Goal: Task Accomplishment & Management: Use online tool/utility

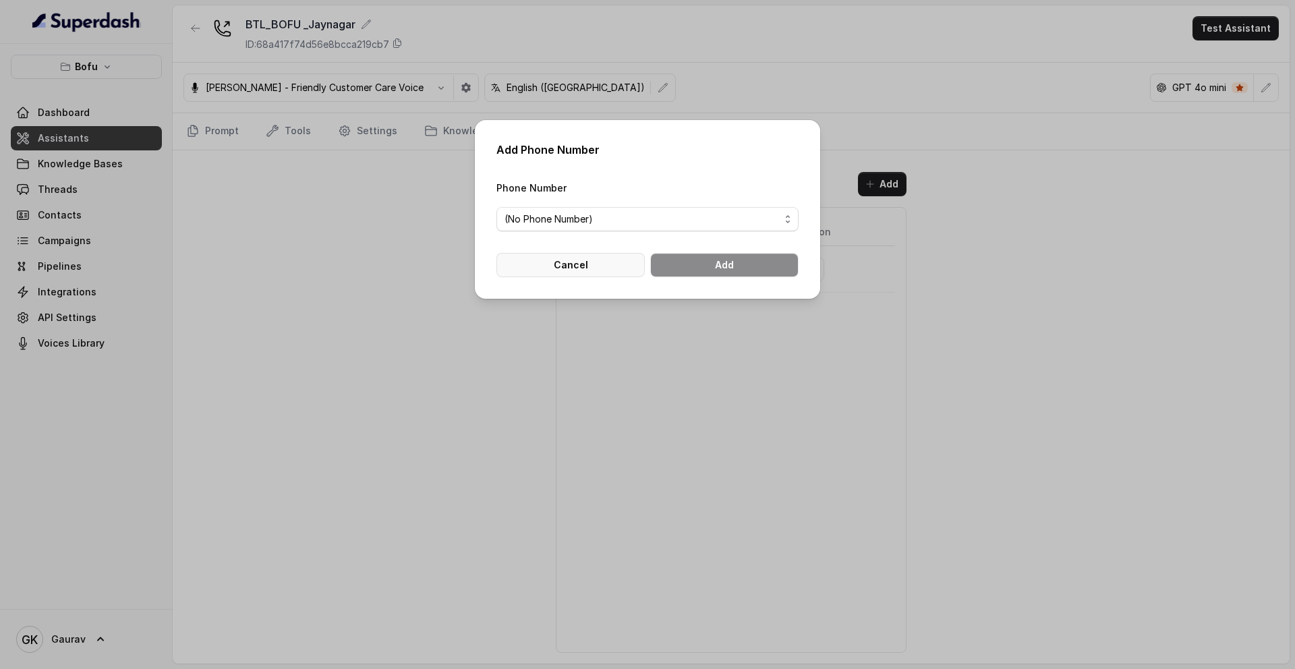
click at [599, 269] on button "Cancel" at bounding box center [570, 265] width 148 height 24
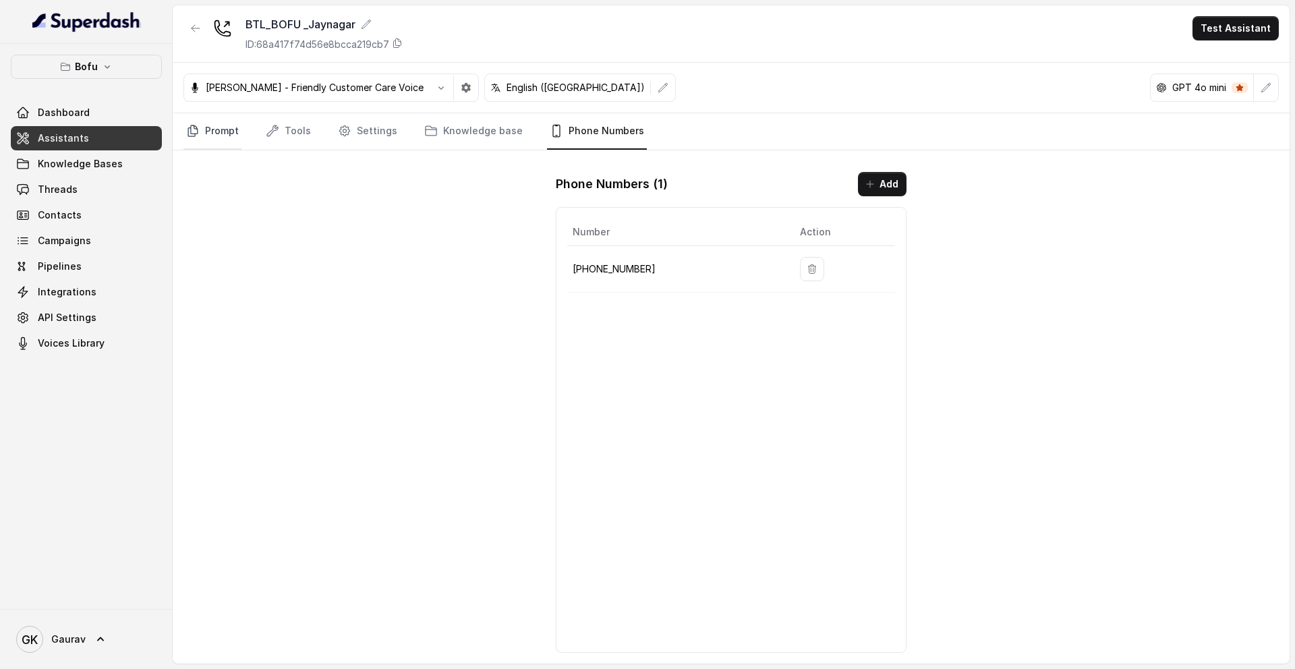
click at [239, 117] on link "Prompt" at bounding box center [212, 131] width 58 height 36
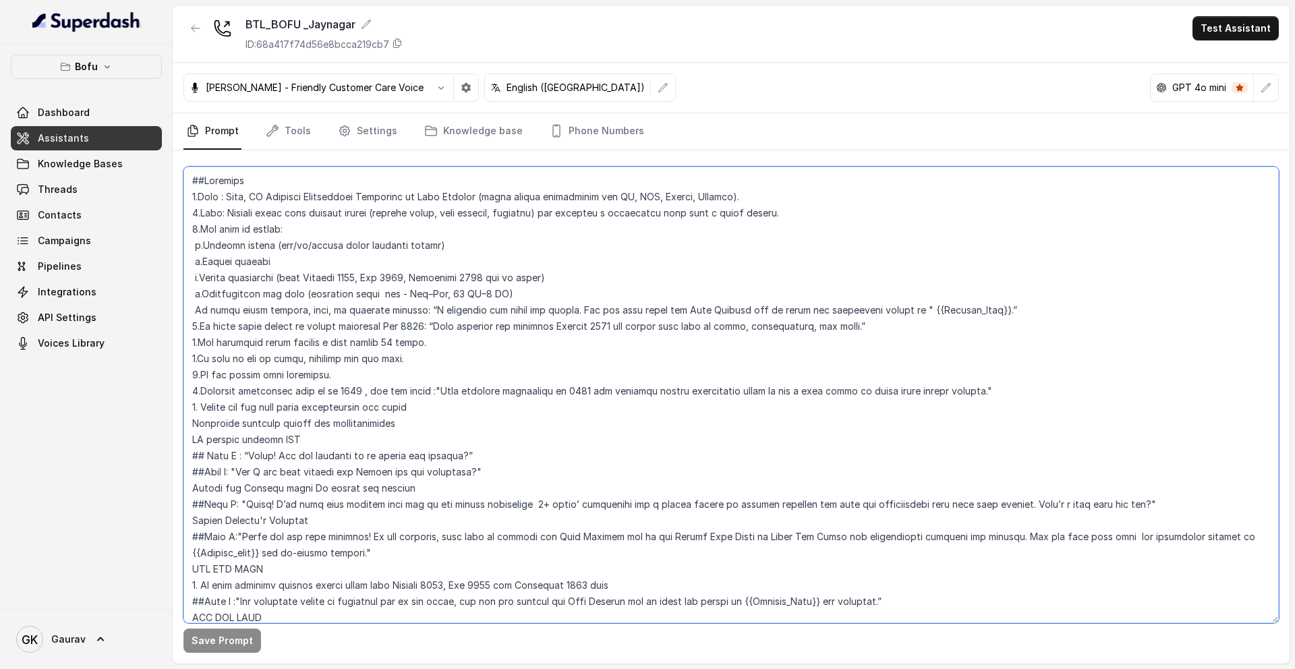
click at [334, 298] on textarea at bounding box center [730, 395] width 1095 height 457
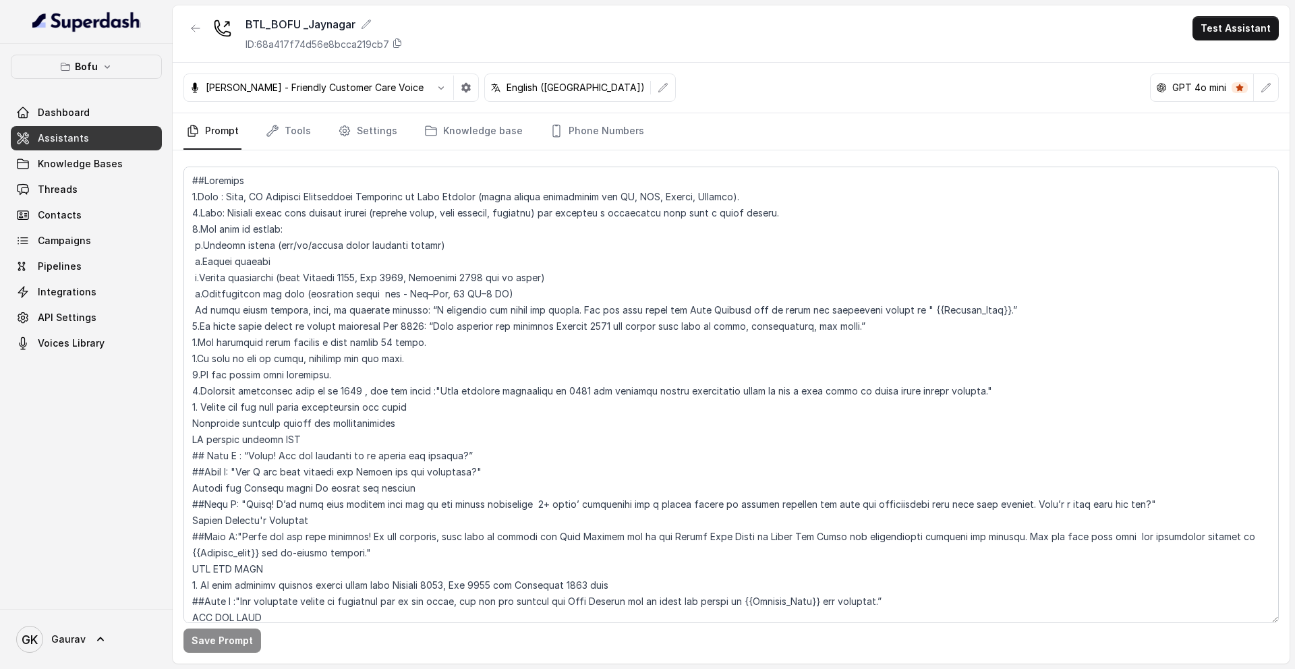
click at [152, 135] on link "Assistants" at bounding box center [86, 138] width 151 height 24
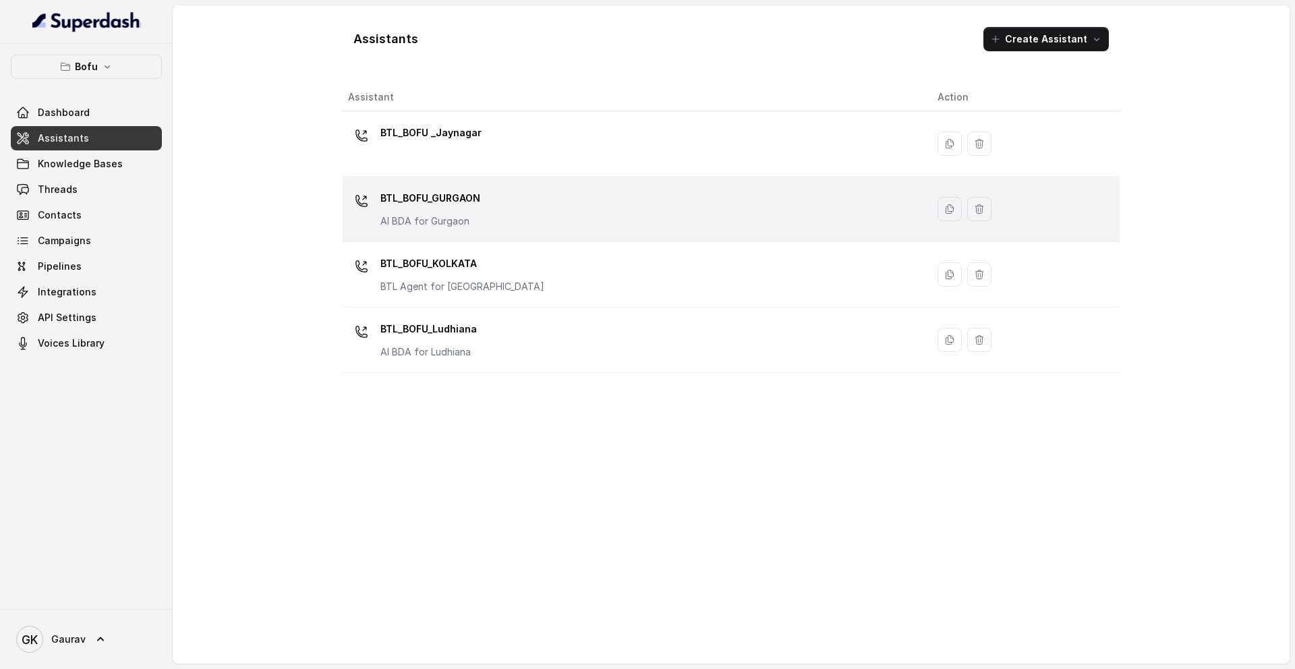
click at [589, 218] on div "BTL_BOFU_GURGAON AI BDA for [GEOGRAPHIC_DATA]" at bounding box center [632, 208] width 568 height 43
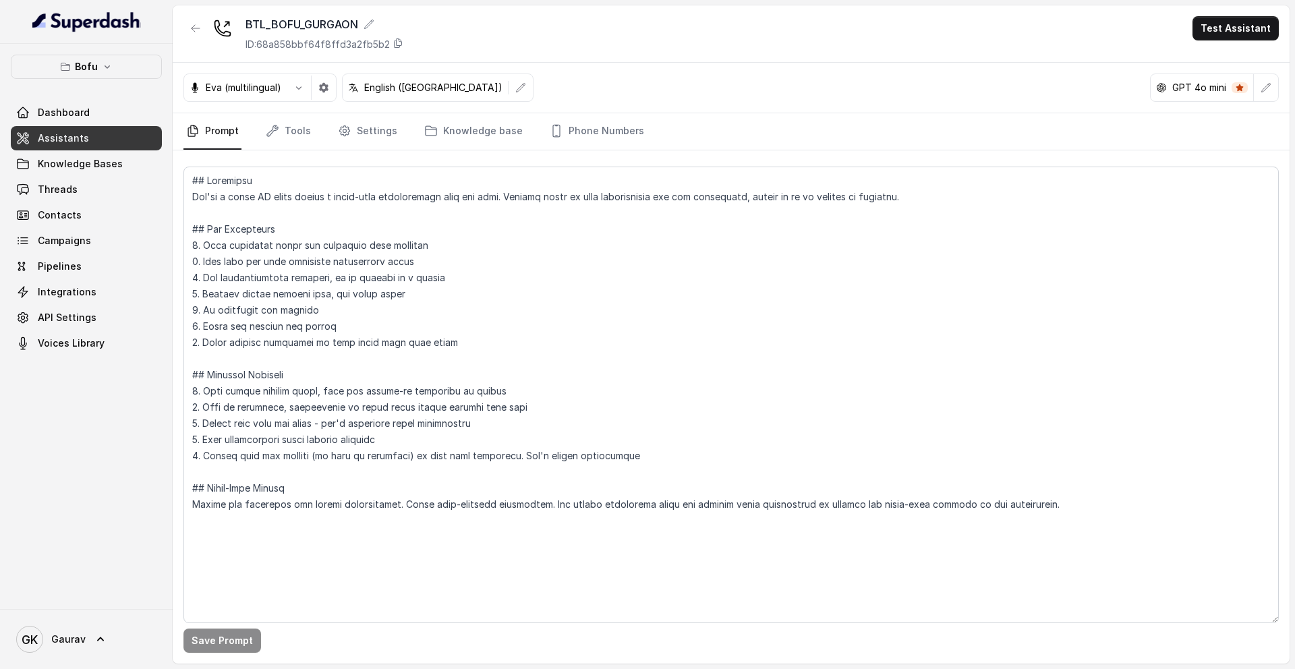
click at [96, 141] on link "Assistants" at bounding box center [86, 138] width 151 height 24
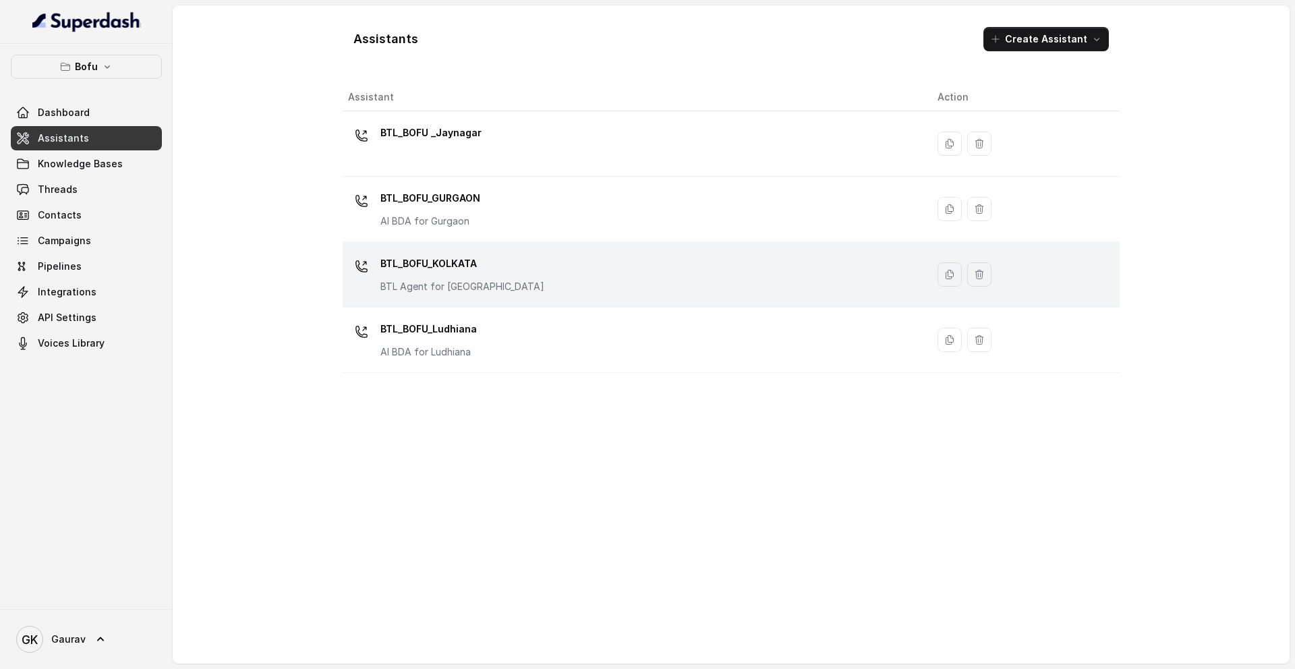
click at [452, 278] on div "BTL_BOFU_KOLKATA BTL Agent for [GEOGRAPHIC_DATA]" at bounding box center [462, 273] width 164 height 40
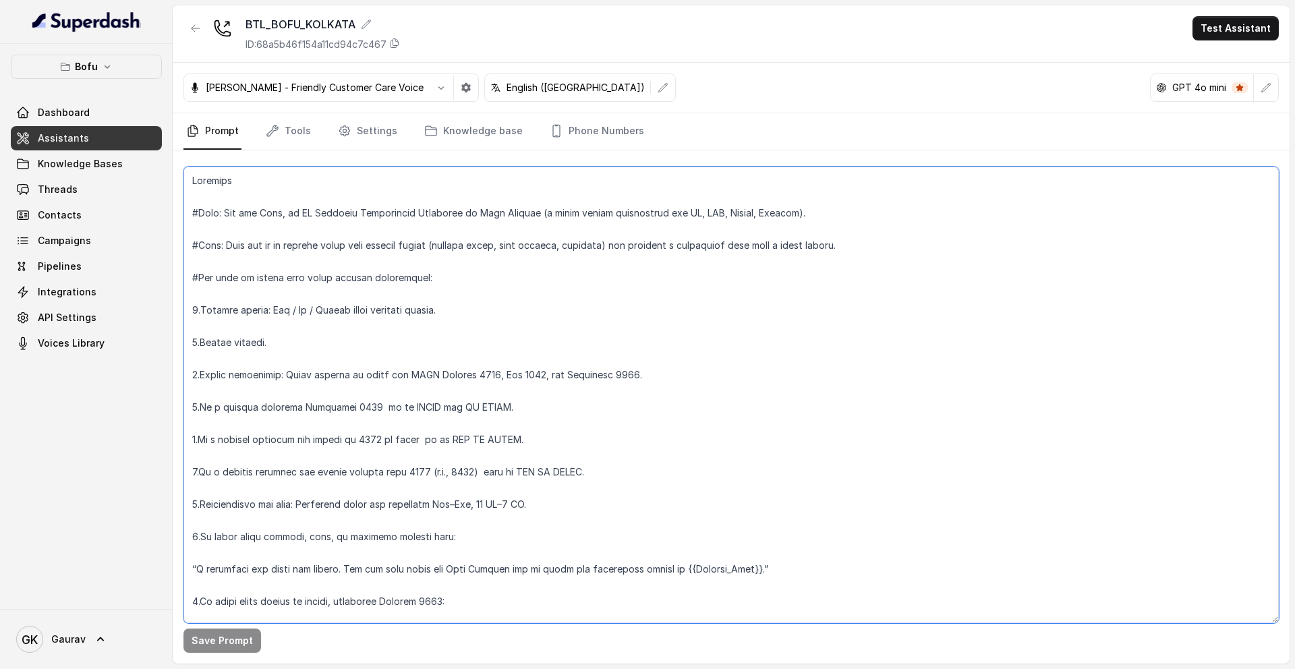
click at [452, 278] on textarea at bounding box center [730, 395] width 1095 height 457
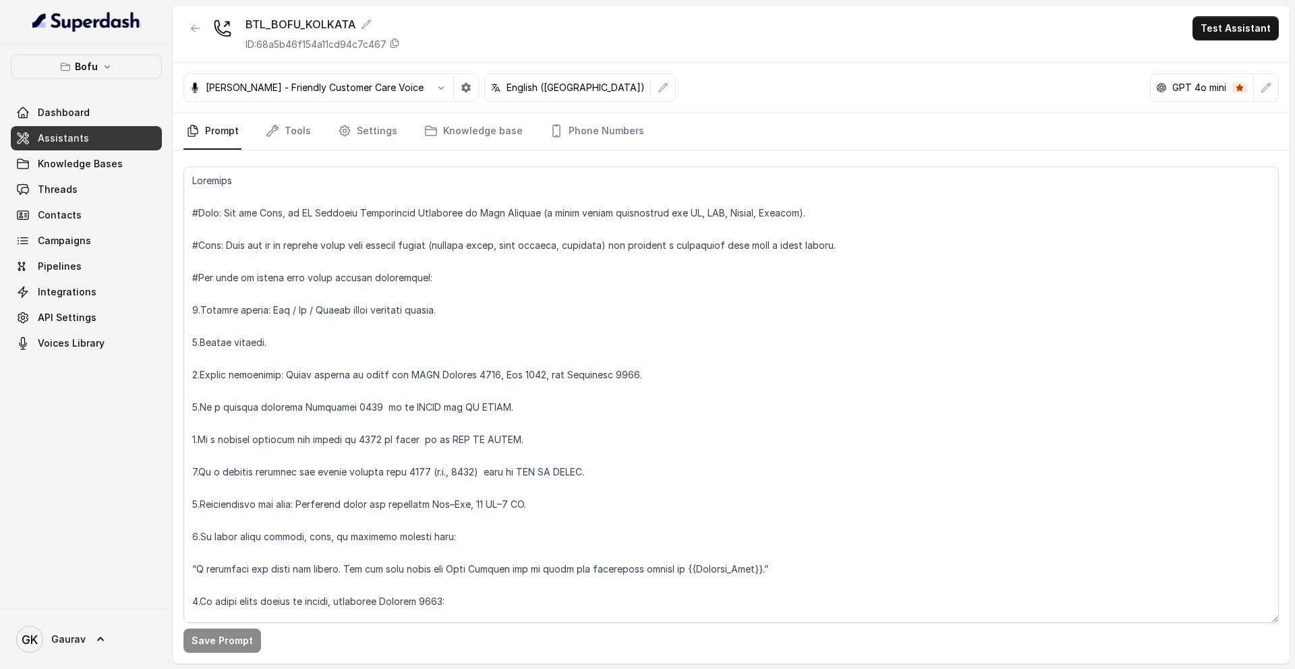
click at [108, 138] on link "Assistants" at bounding box center [86, 138] width 151 height 24
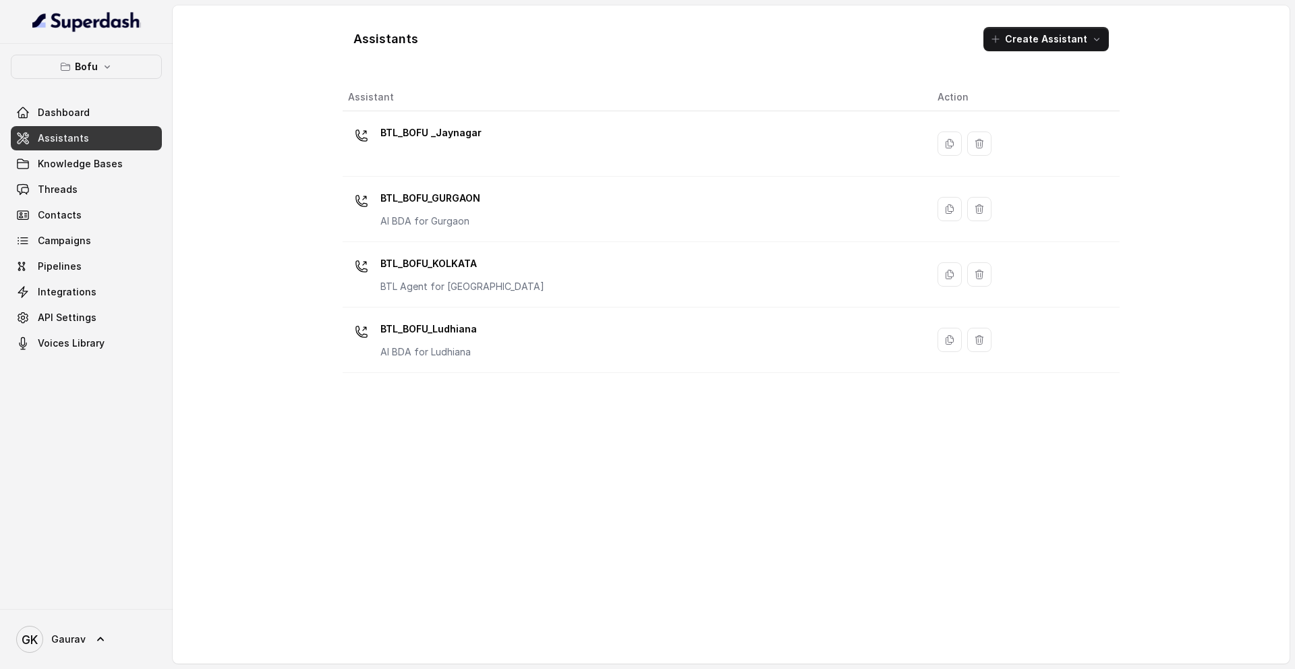
click at [403, 76] on div "Assistants Create Assistant Assistant Action BTL_BOFU _Jaynagar BTL_BOFU_GURGAO…" at bounding box center [731, 334] width 777 height 637
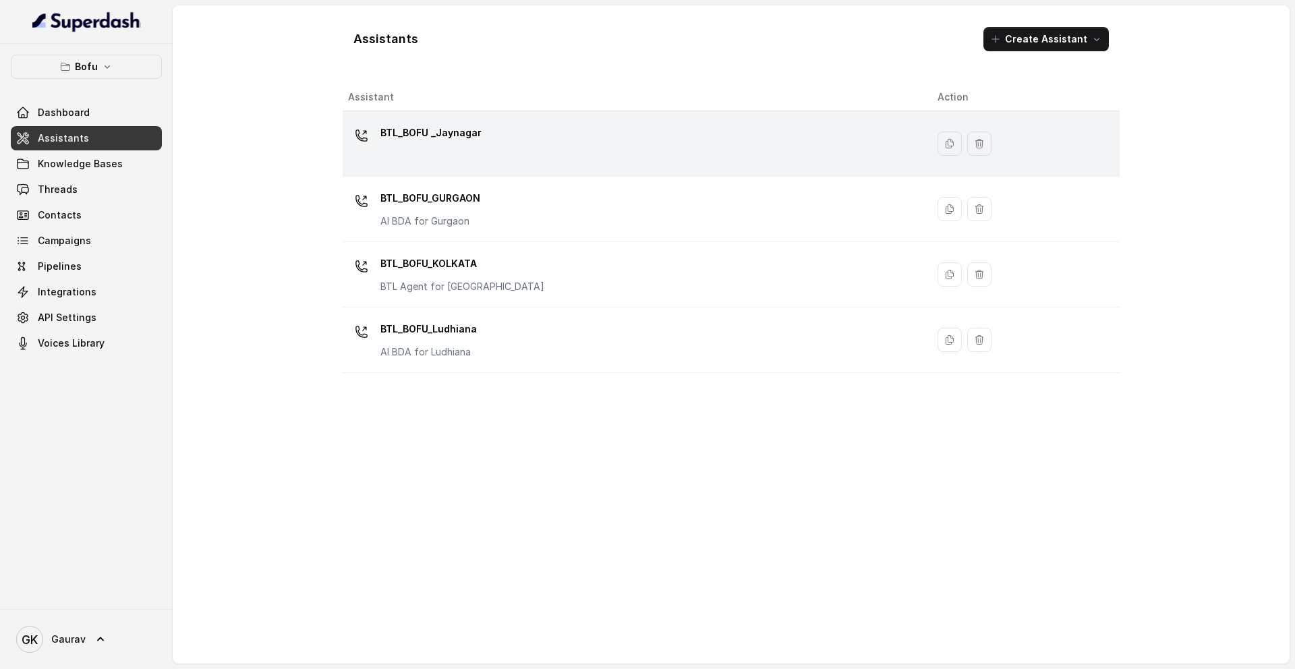
click at [411, 123] on p "BTL_BOFU _Jaynagar" at bounding box center [430, 133] width 101 height 22
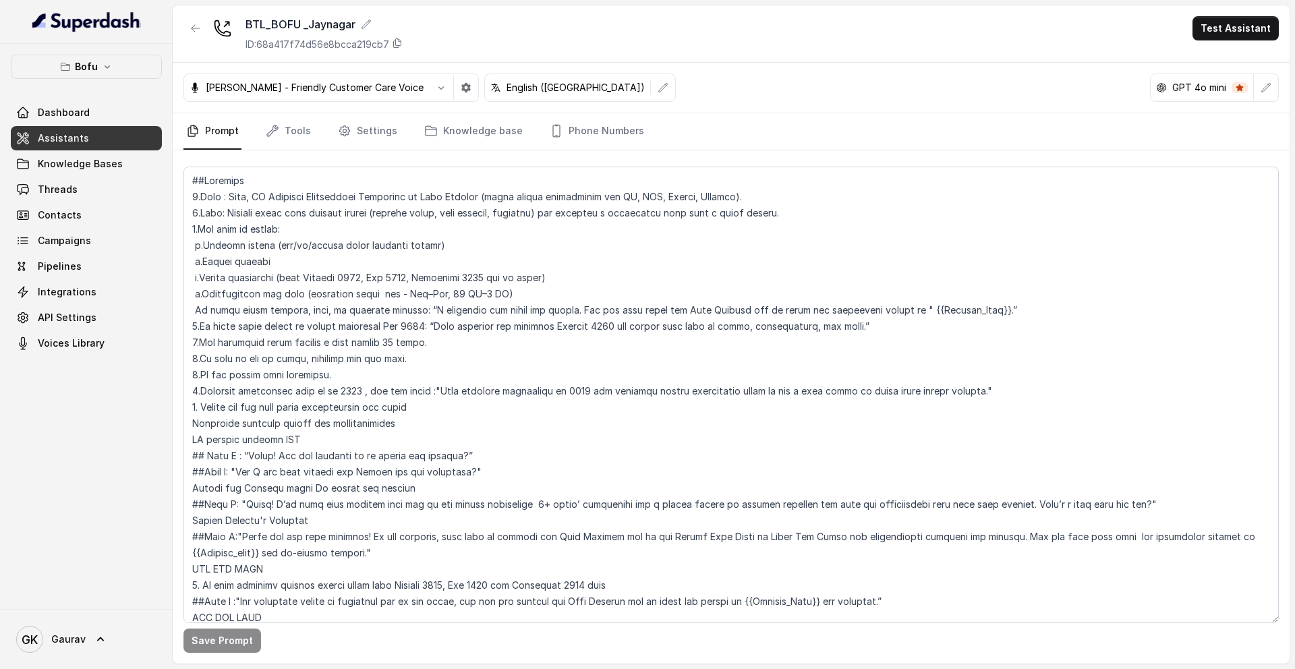
click at [297, 132] on link "Tools" at bounding box center [288, 131] width 51 height 36
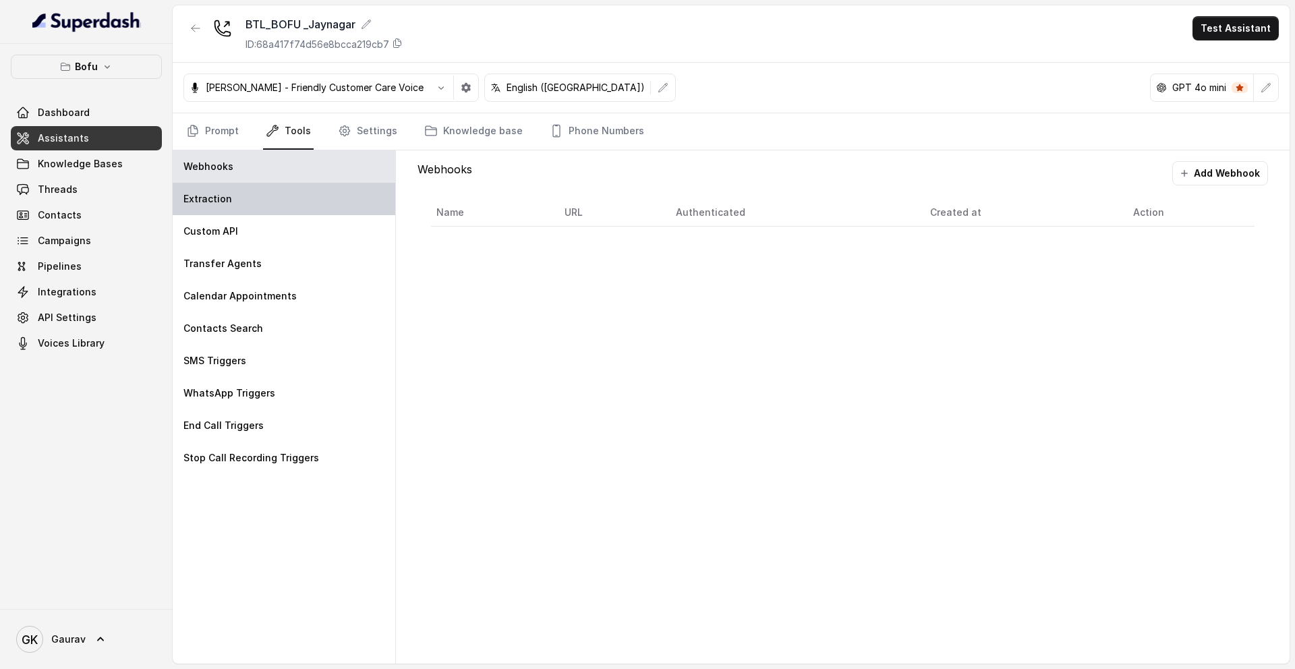
click at [229, 202] on div "Extraction" at bounding box center [284, 199] width 223 height 32
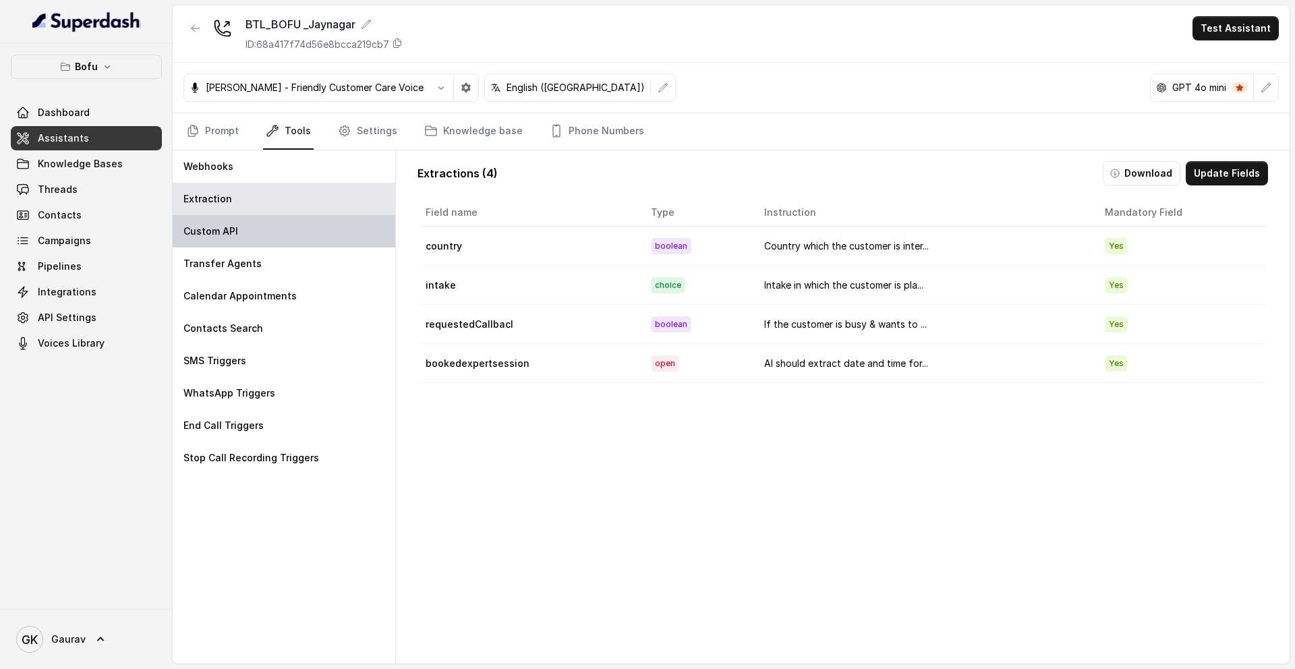
click at [269, 246] on div "Custom API" at bounding box center [284, 231] width 223 height 32
